Goal: Task Accomplishment & Management: Use online tool/utility

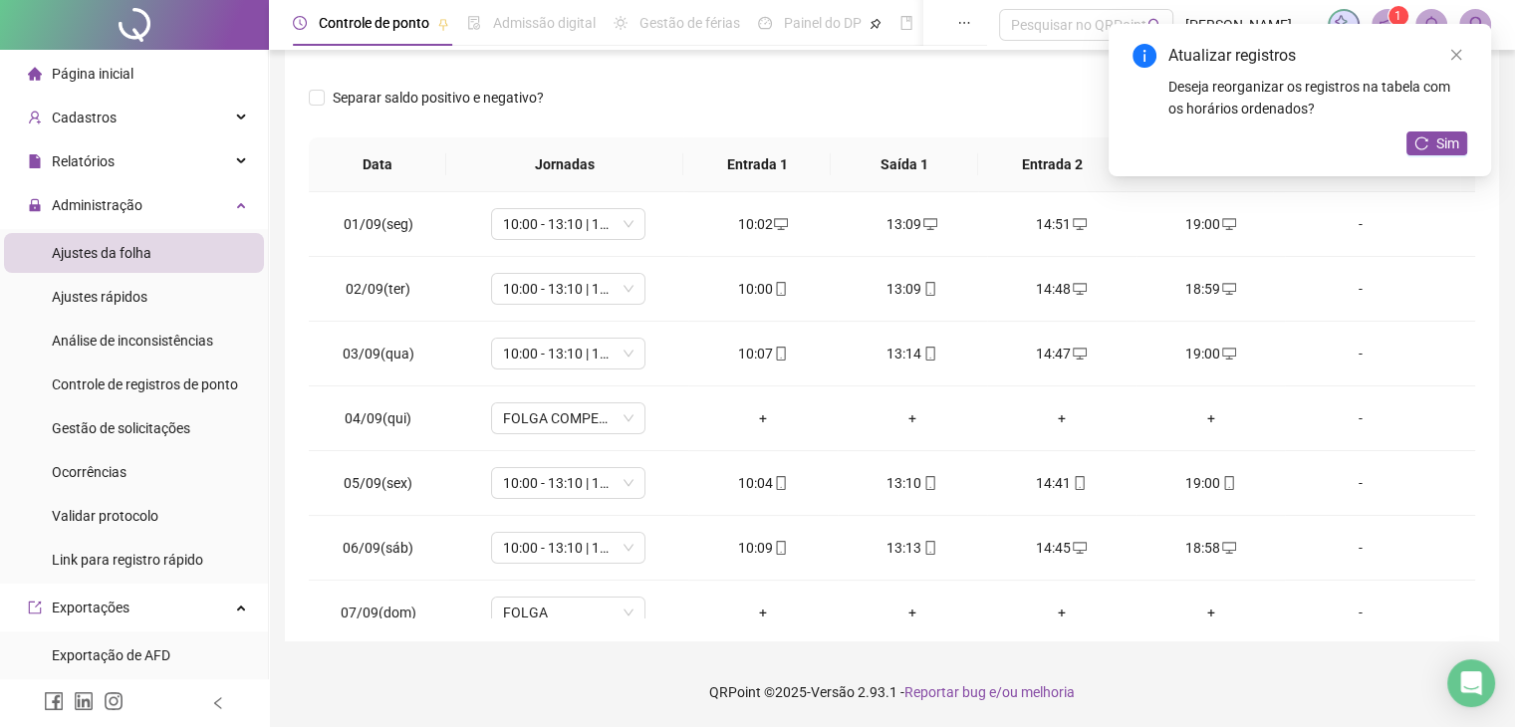
scroll to position [672, 0]
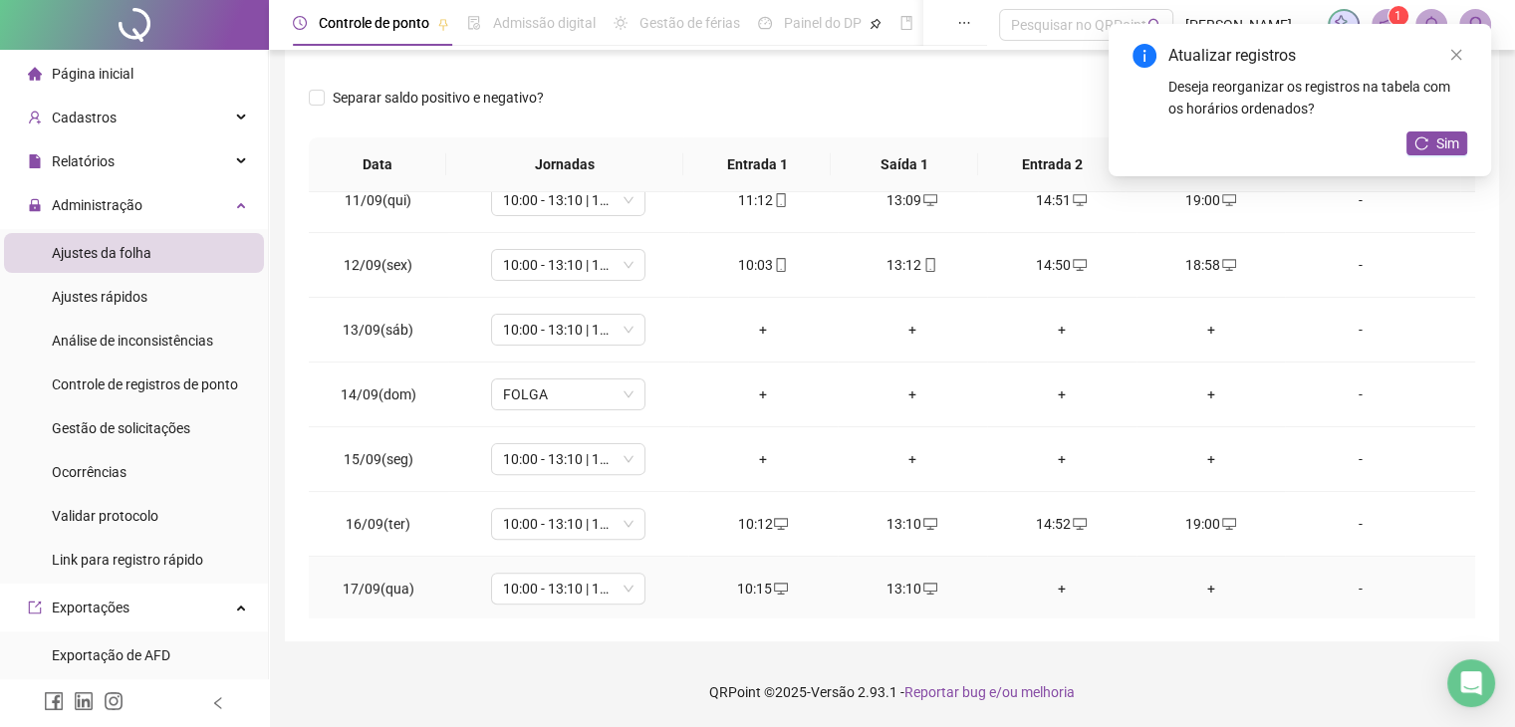
click at [1053, 586] on div "+" at bounding box center [1062, 589] width 118 height 22
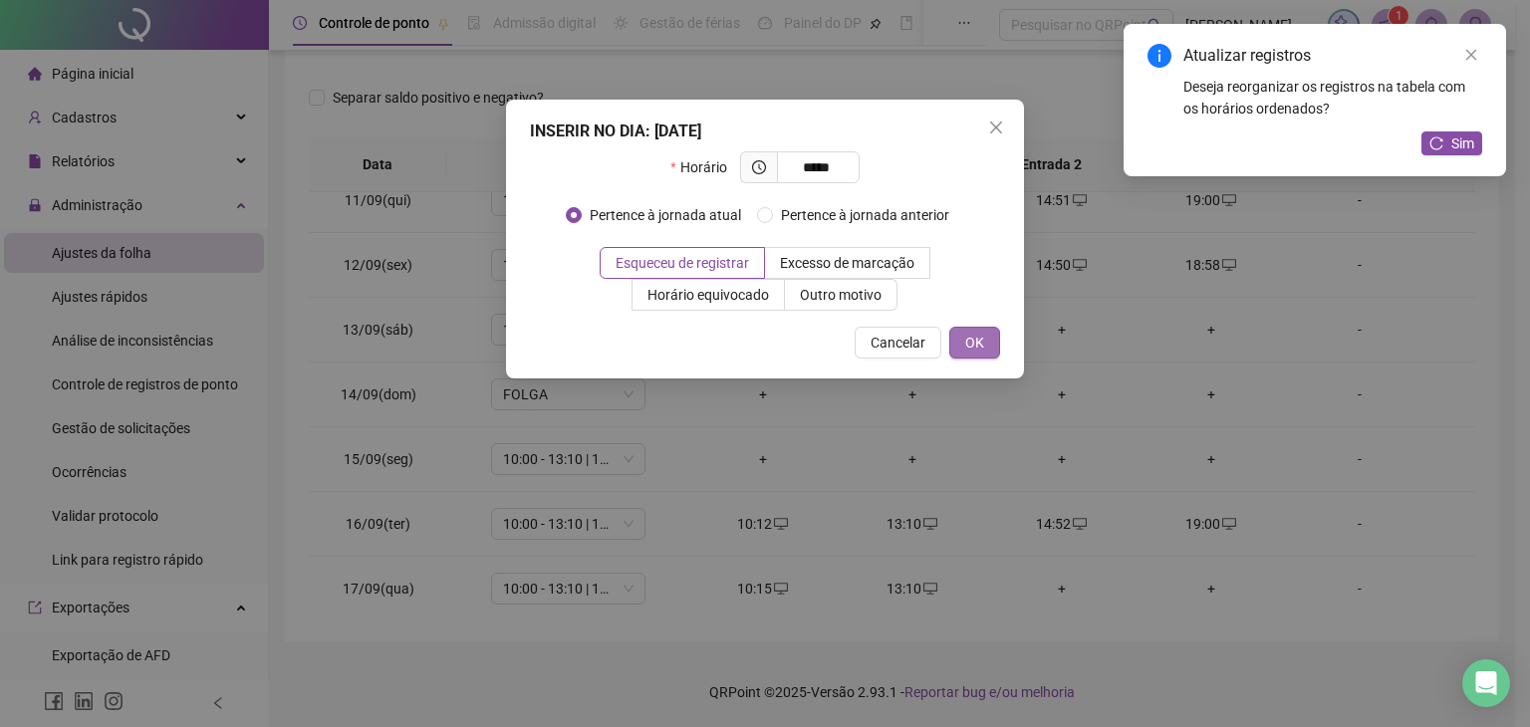
type input "*****"
click at [979, 335] on span "OK" at bounding box center [974, 343] width 19 height 22
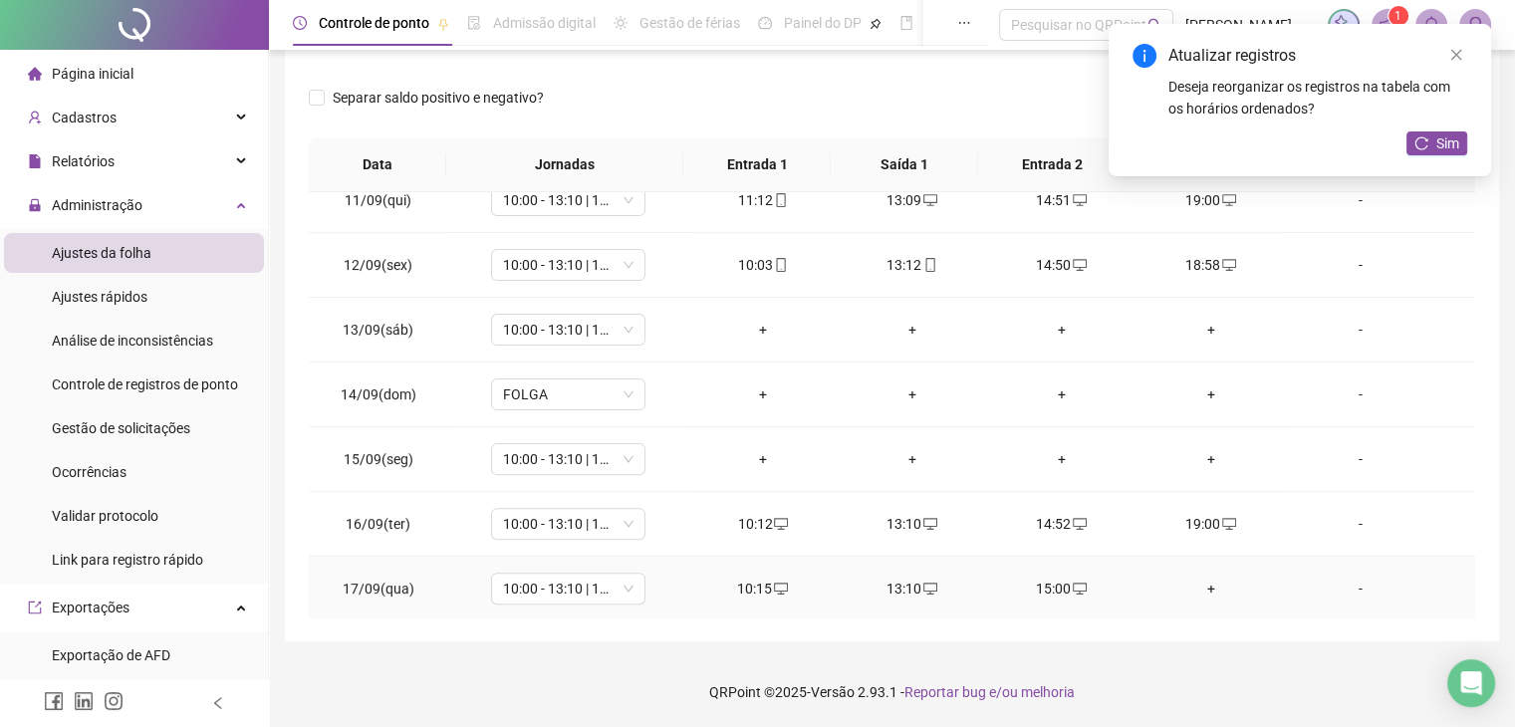
click at [1073, 586] on icon "desktop" at bounding box center [1080, 589] width 14 height 14
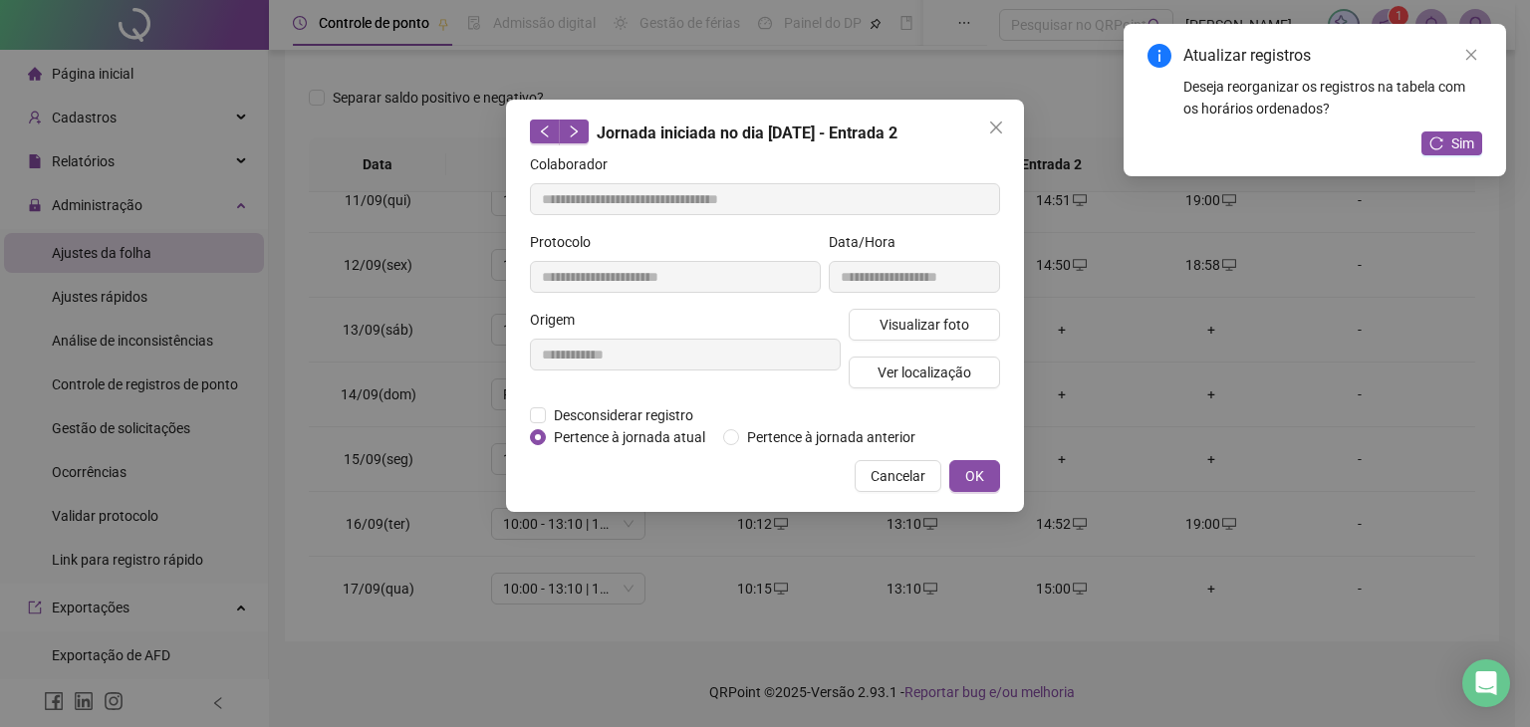
type input "**********"
click at [993, 471] on button "OK" at bounding box center [975, 476] width 51 height 32
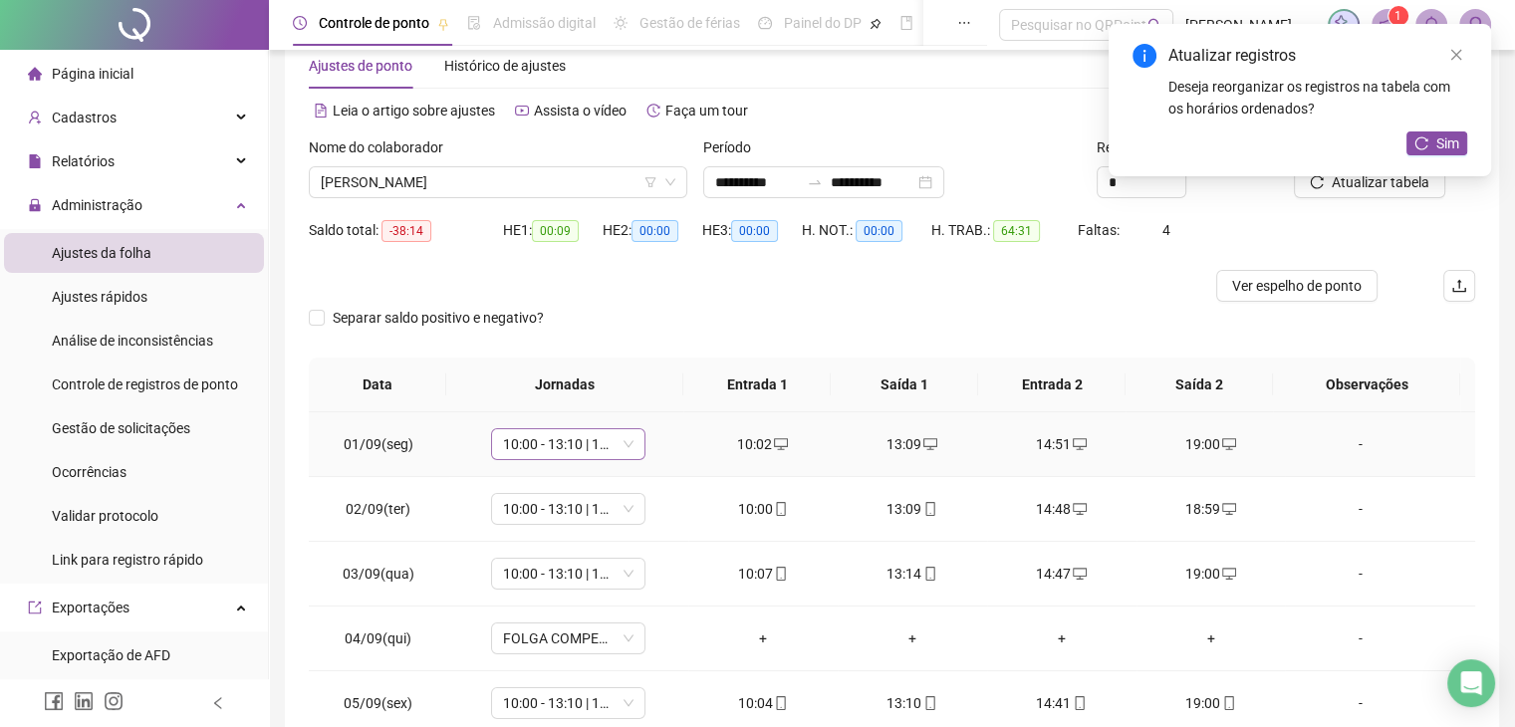
scroll to position [0, 0]
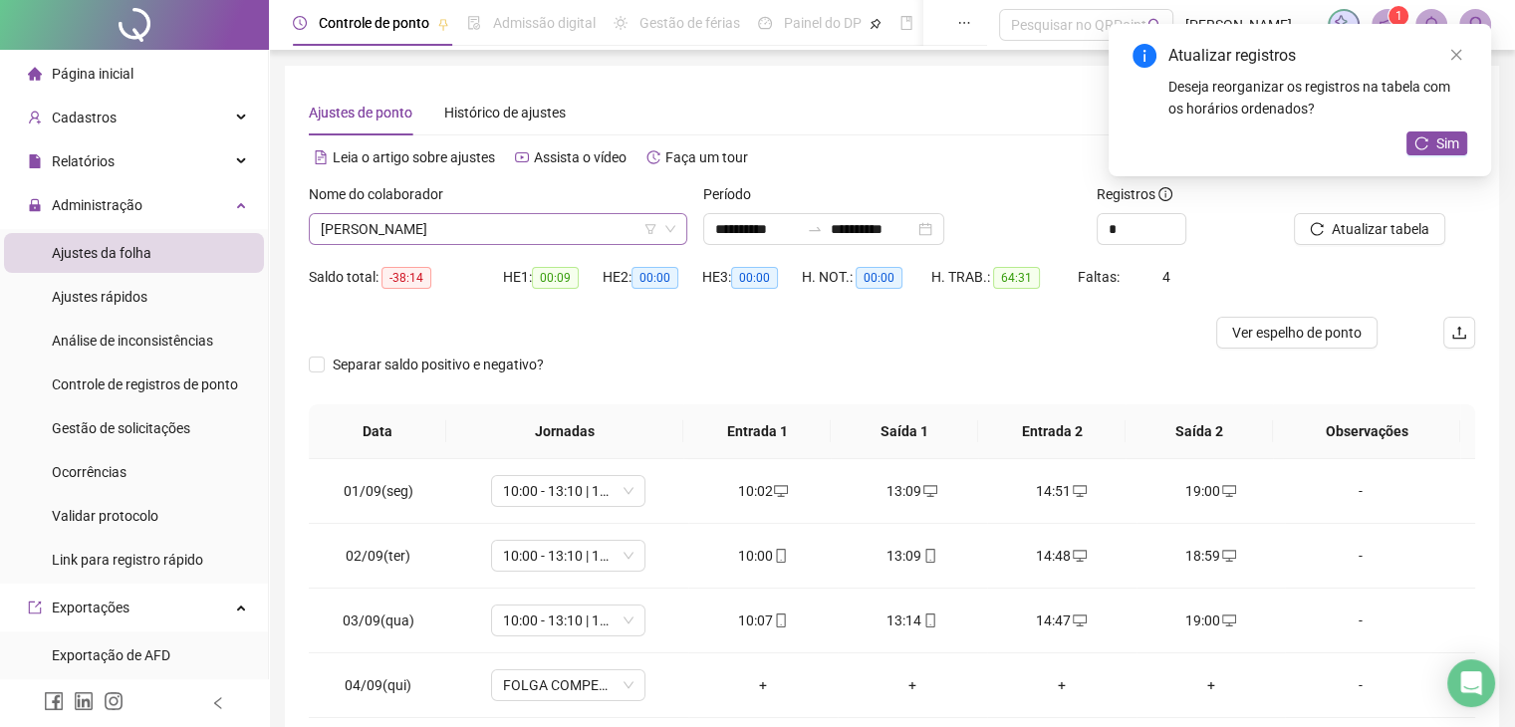
click at [529, 240] on span "[PERSON_NAME]" at bounding box center [498, 229] width 355 height 30
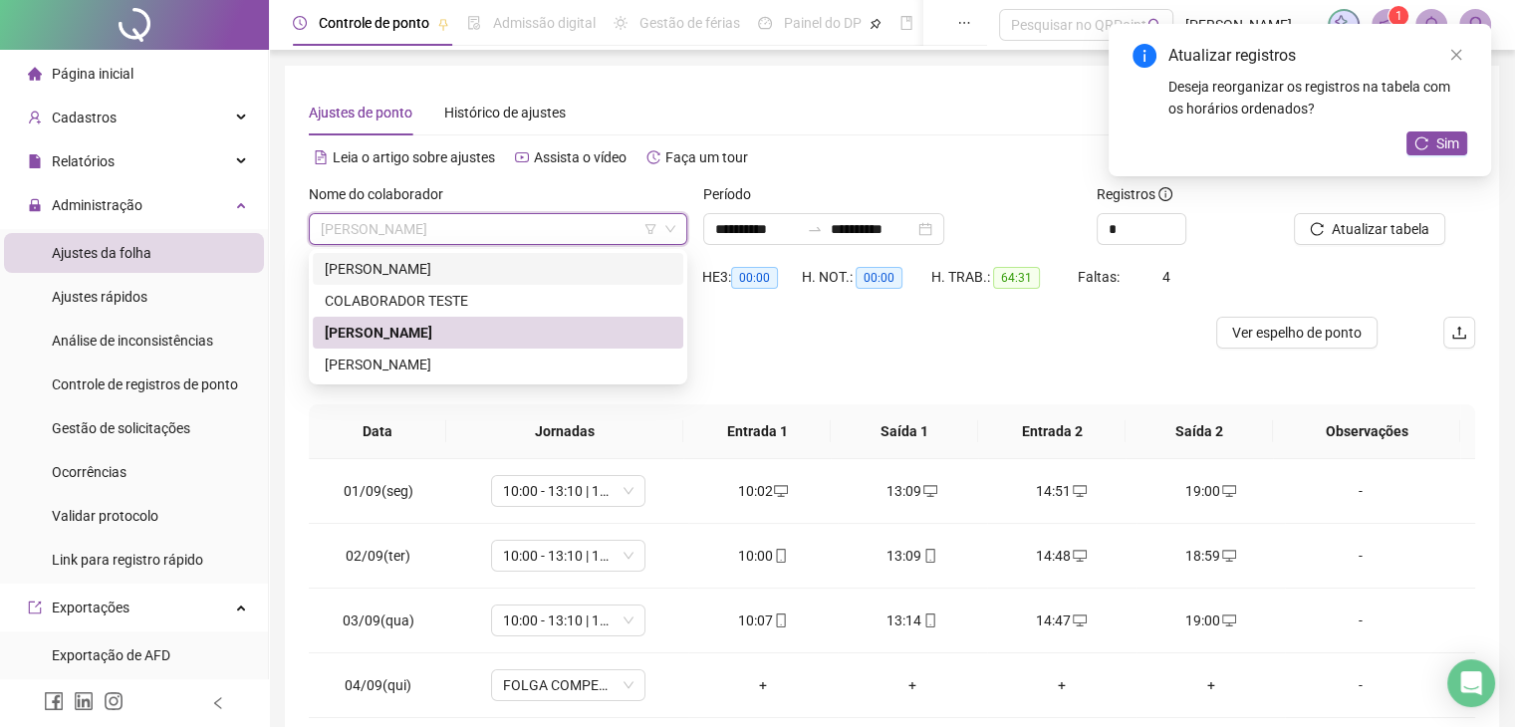
click at [455, 263] on div "[PERSON_NAME]" at bounding box center [498, 269] width 347 height 22
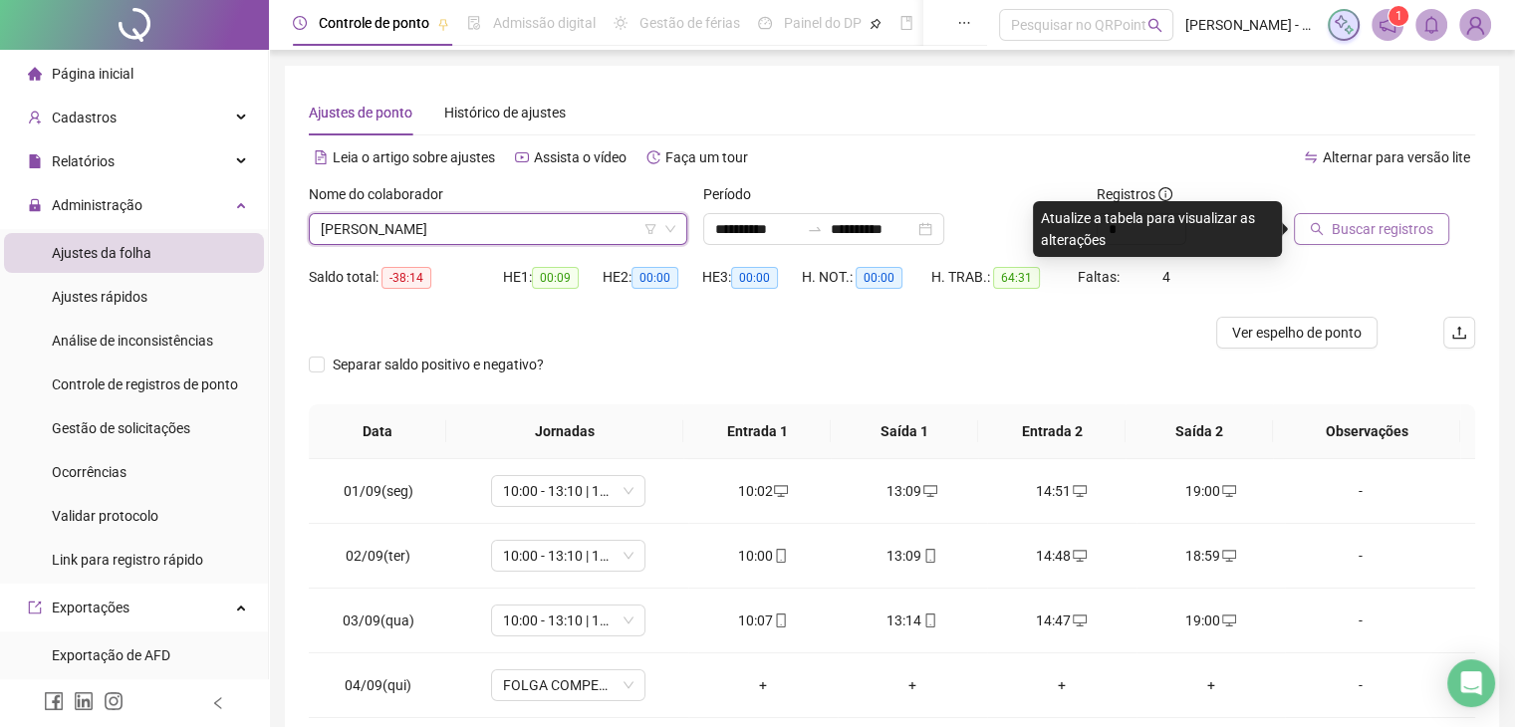
click at [1329, 231] on button "Buscar registros" at bounding box center [1371, 229] width 155 height 32
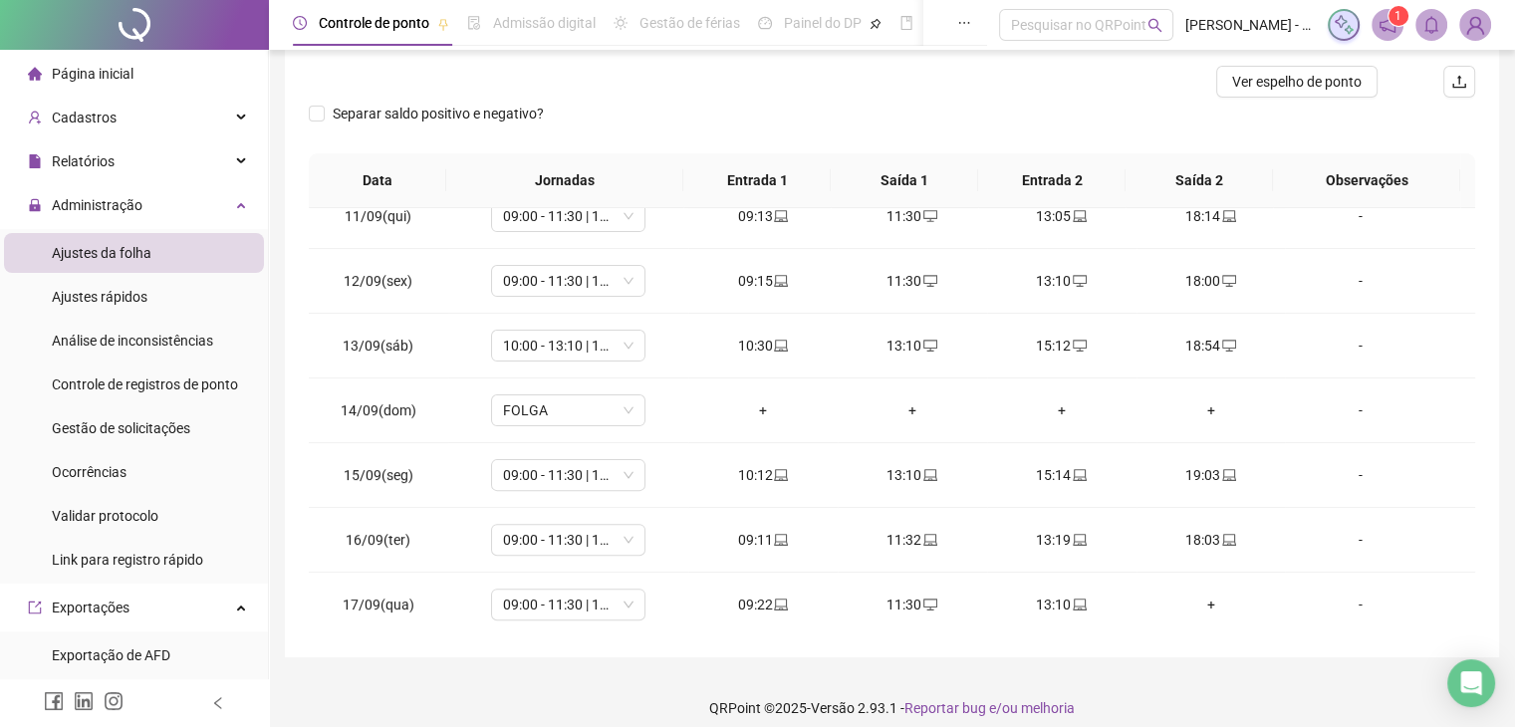
scroll to position [267, 0]
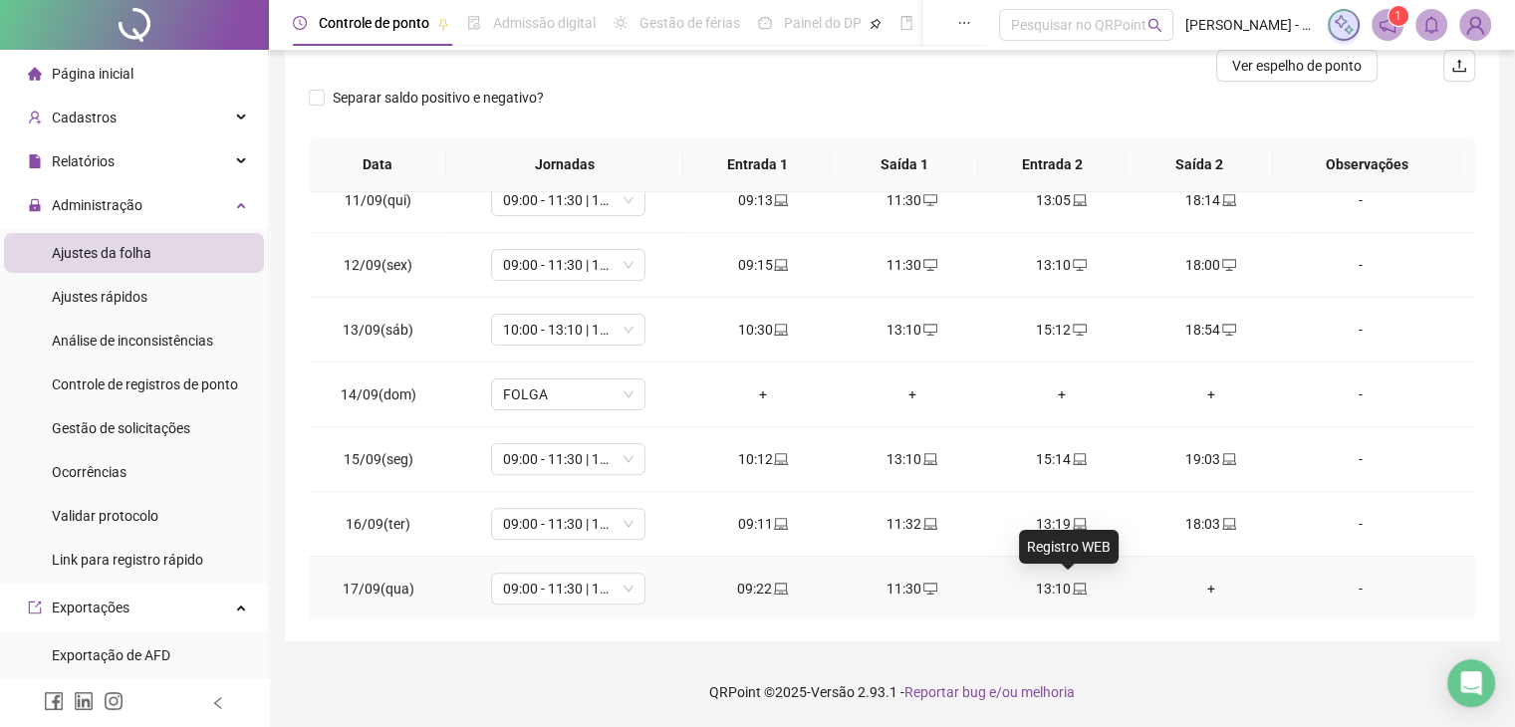
click at [1073, 585] on icon "laptop" at bounding box center [1080, 589] width 14 height 14
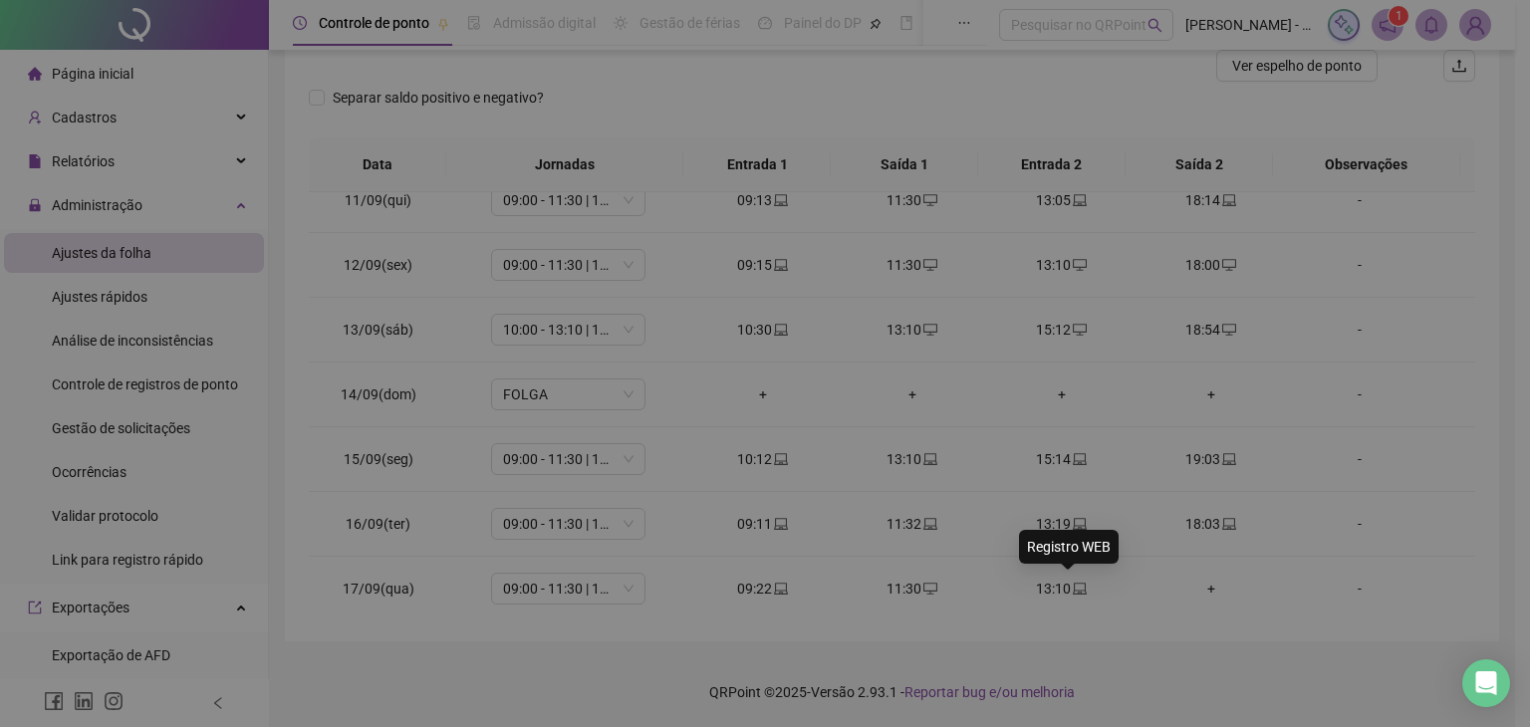
type input "**********"
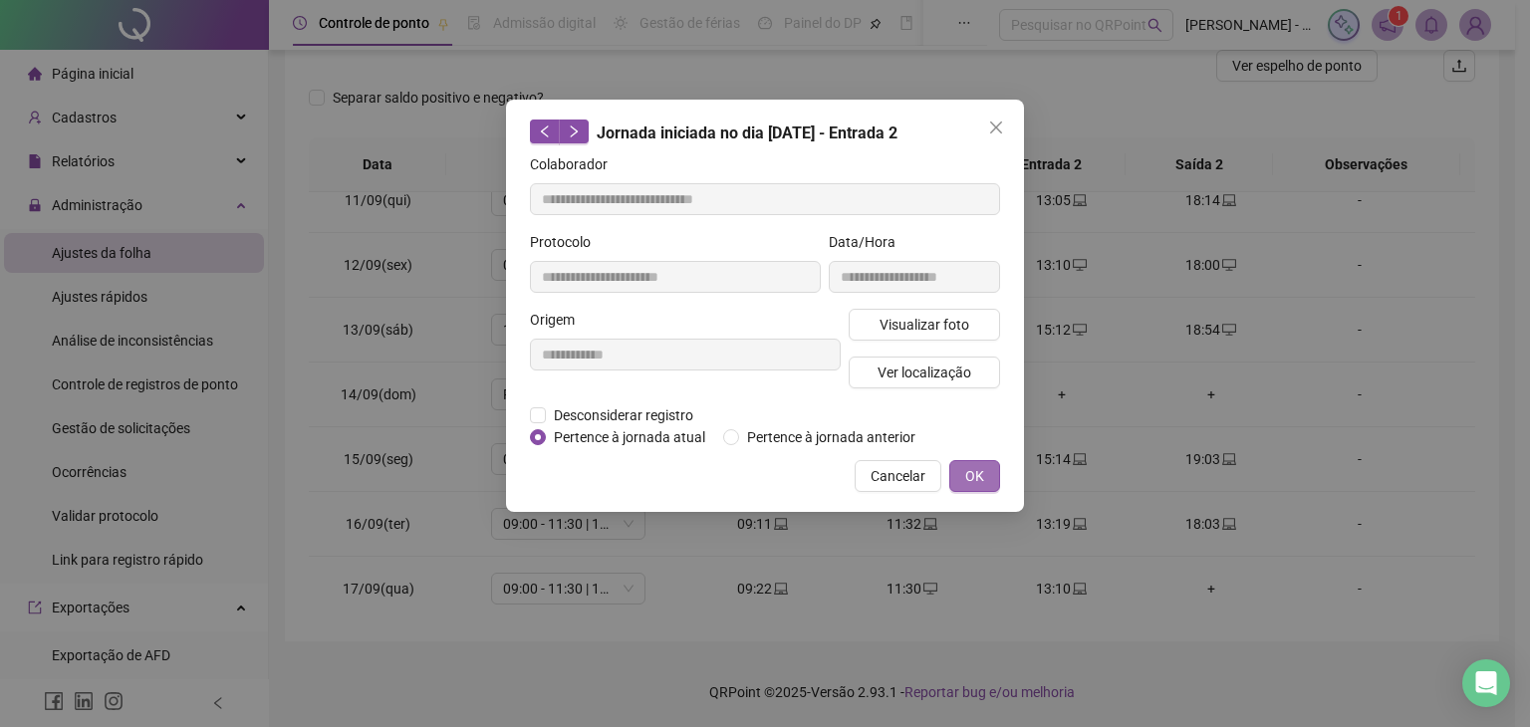
click at [957, 466] on button "OK" at bounding box center [975, 476] width 51 height 32
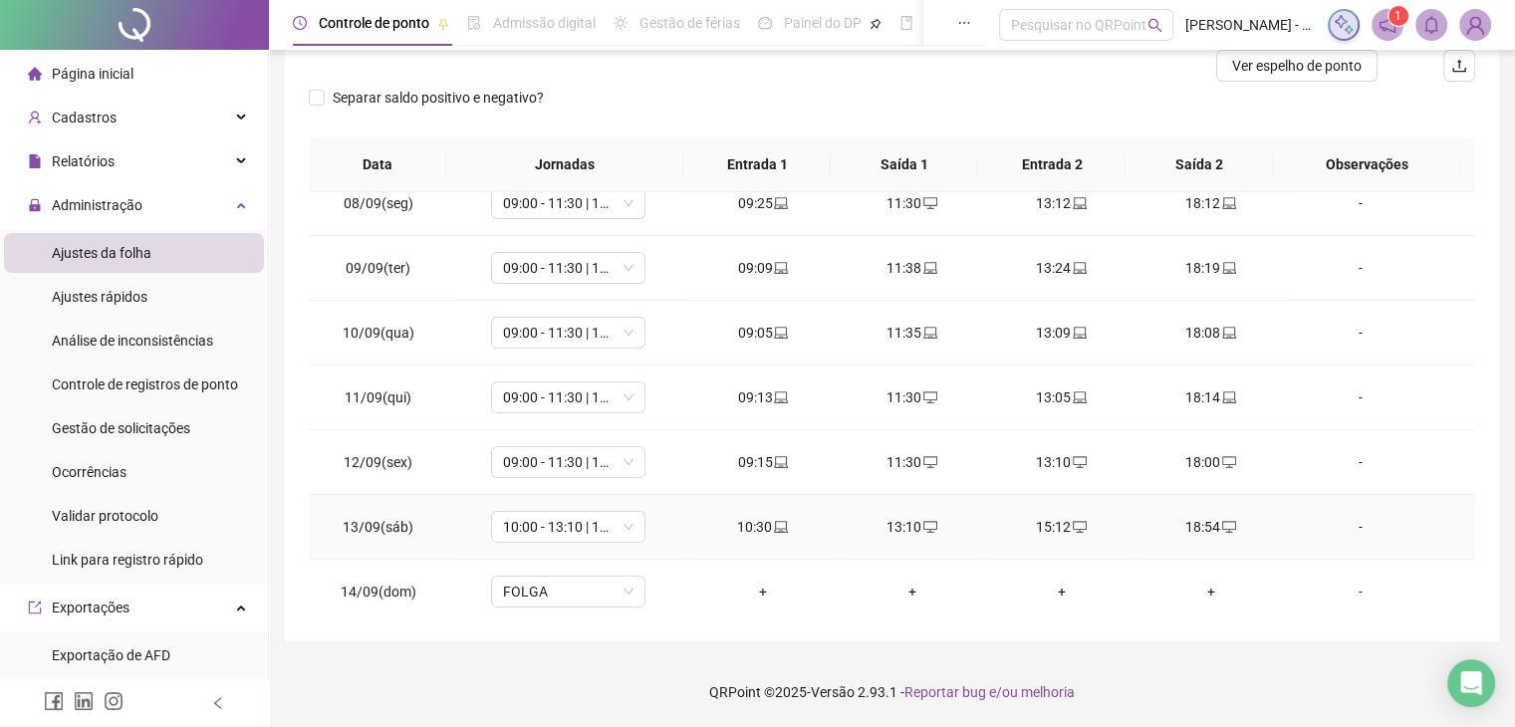
scroll to position [672, 0]
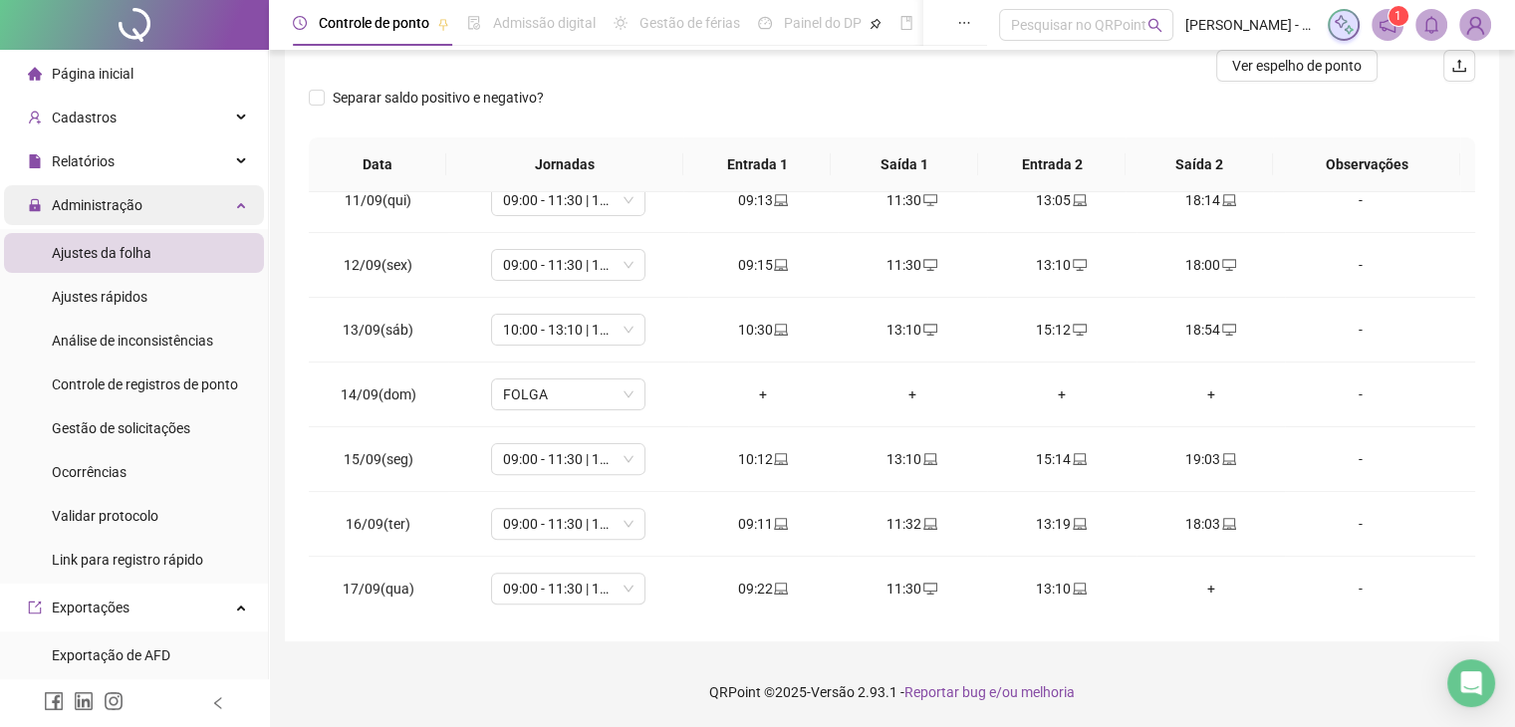
click at [89, 204] on span "Administração" at bounding box center [97, 205] width 91 height 16
